Goal: Information Seeking & Learning: Understand process/instructions

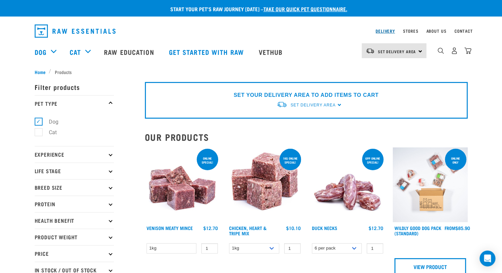
click at [383, 30] on link "Delivery" at bounding box center [385, 31] width 19 height 2
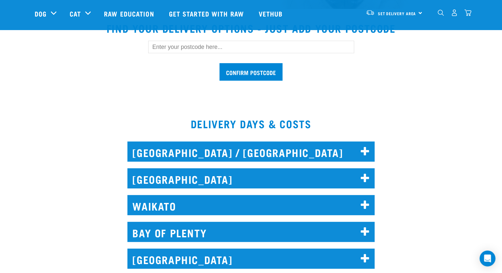
scroll to position [231, 0]
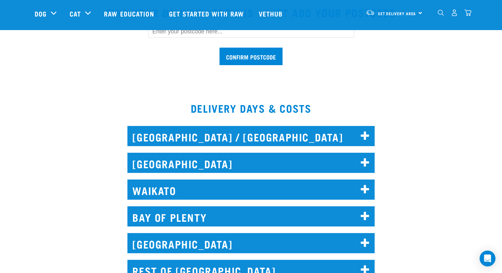
click at [293, 133] on h2 "[GEOGRAPHIC_DATA] / [GEOGRAPHIC_DATA]" at bounding box center [251, 136] width 247 height 20
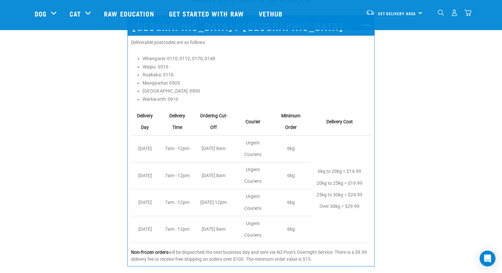
scroll to position [297, 0]
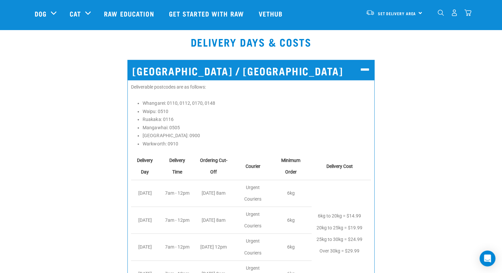
click at [362, 70] on icon at bounding box center [365, 70] width 9 height 11
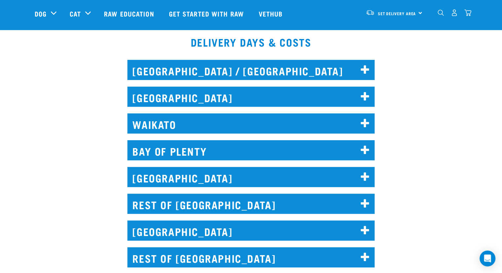
click at [365, 93] on icon at bounding box center [365, 96] width 9 height 11
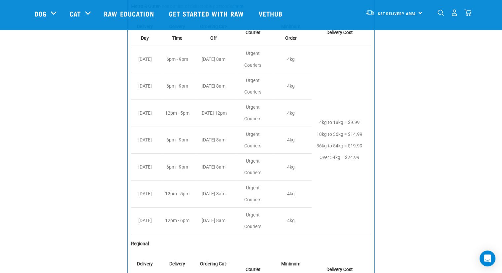
scroll to position [429, 0]
